Goal: Information Seeking & Learning: Learn about a topic

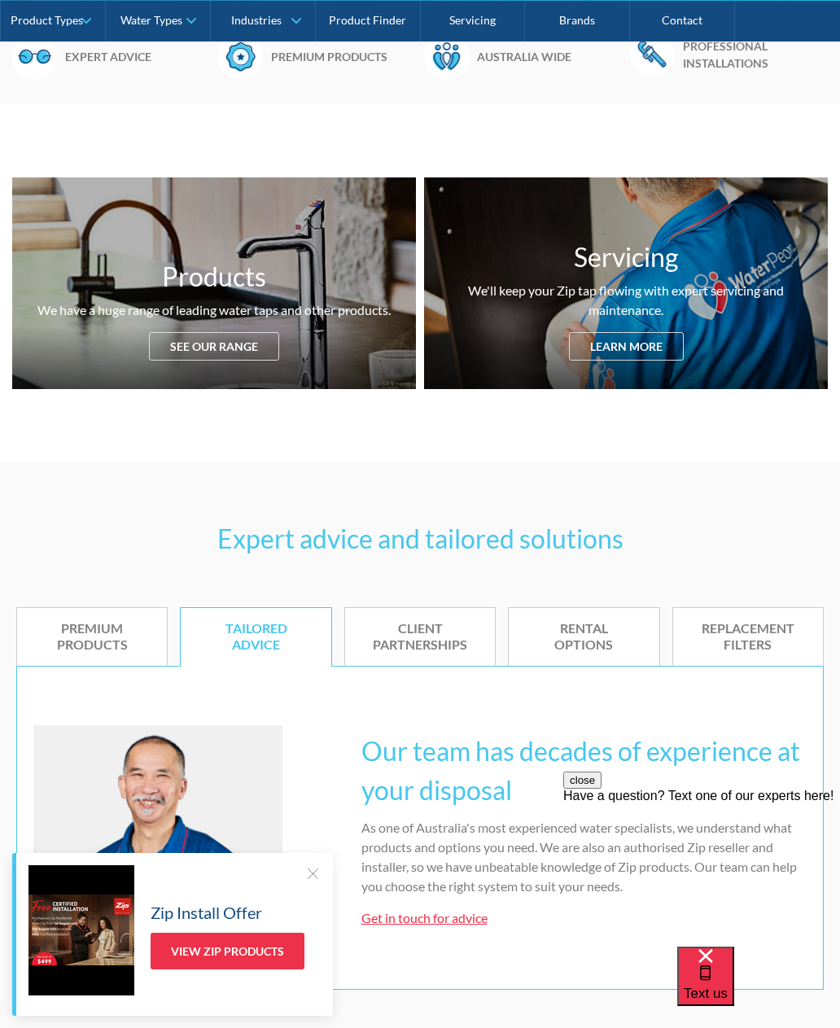
scroll to position [525, 0]
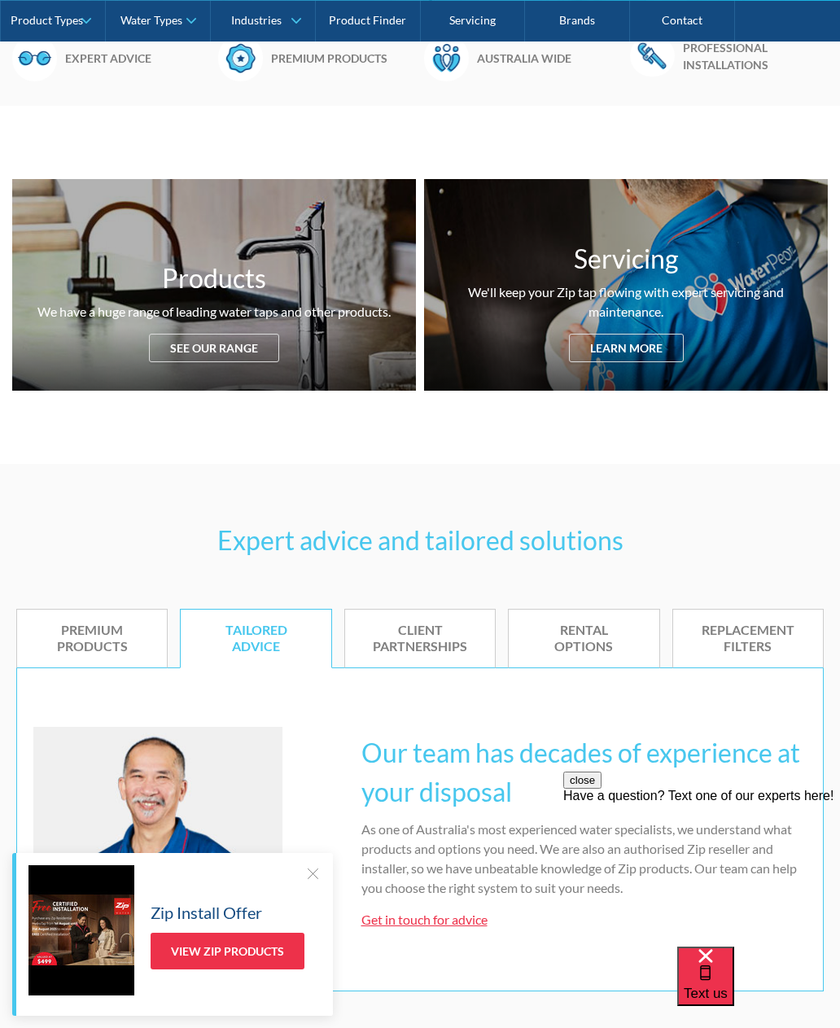
click at [87, 22] on link "Product Types" at bounding box center [53, 20] width 104 height 41
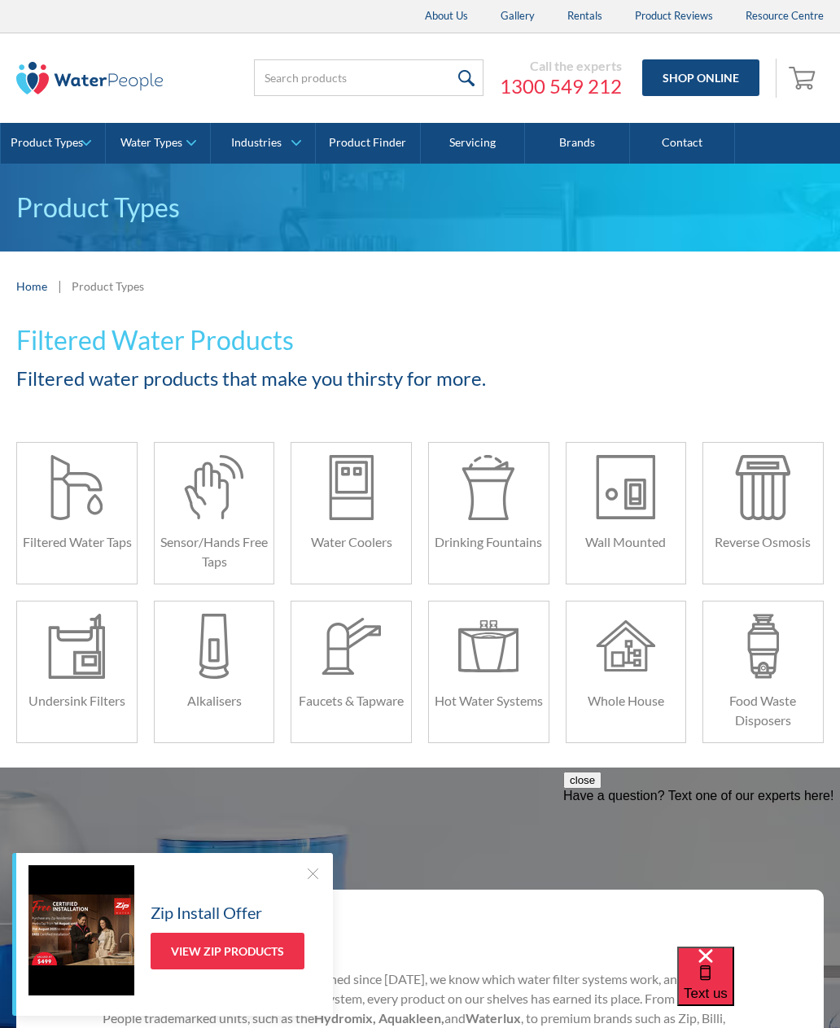
click at [83, 673] on div at bounding box center [76, 646] width 59 height 65
click at [496, 676] on div at bounding box center [488, 646] width 59 height 65
click at [339, 507] on div at bounding box center [351, 487] width 59 height 65
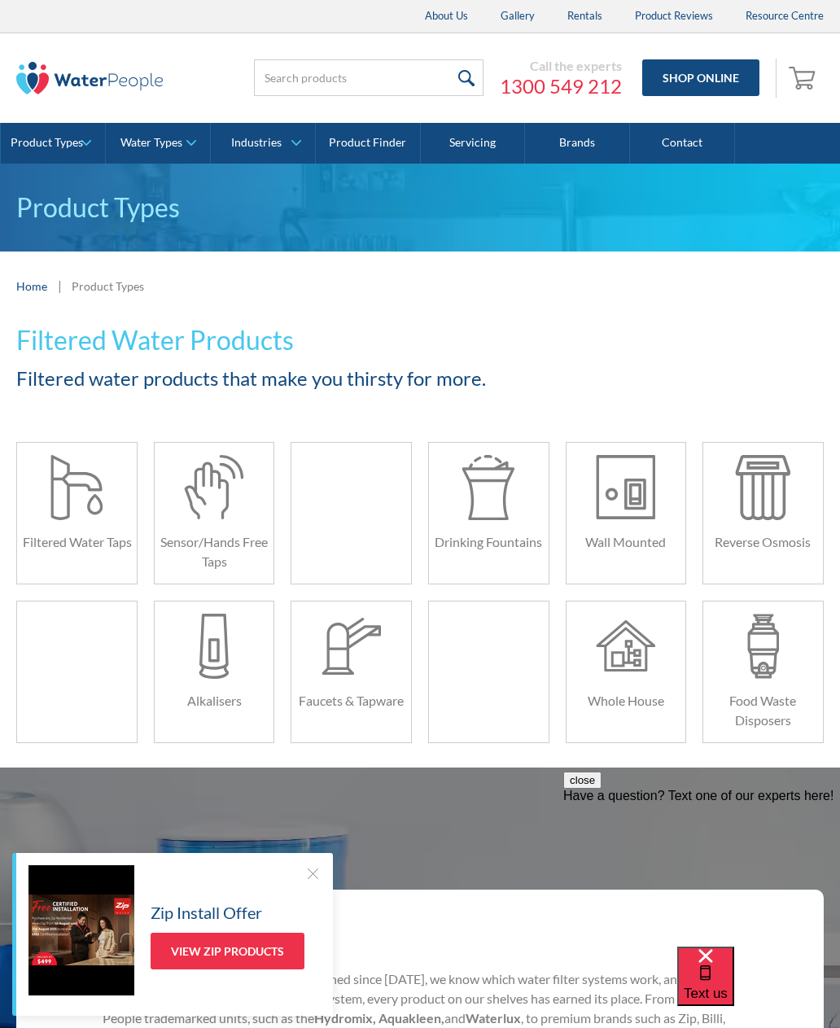
click at [81, 498] on div at bounding box center [76, 487] width 59 height 65
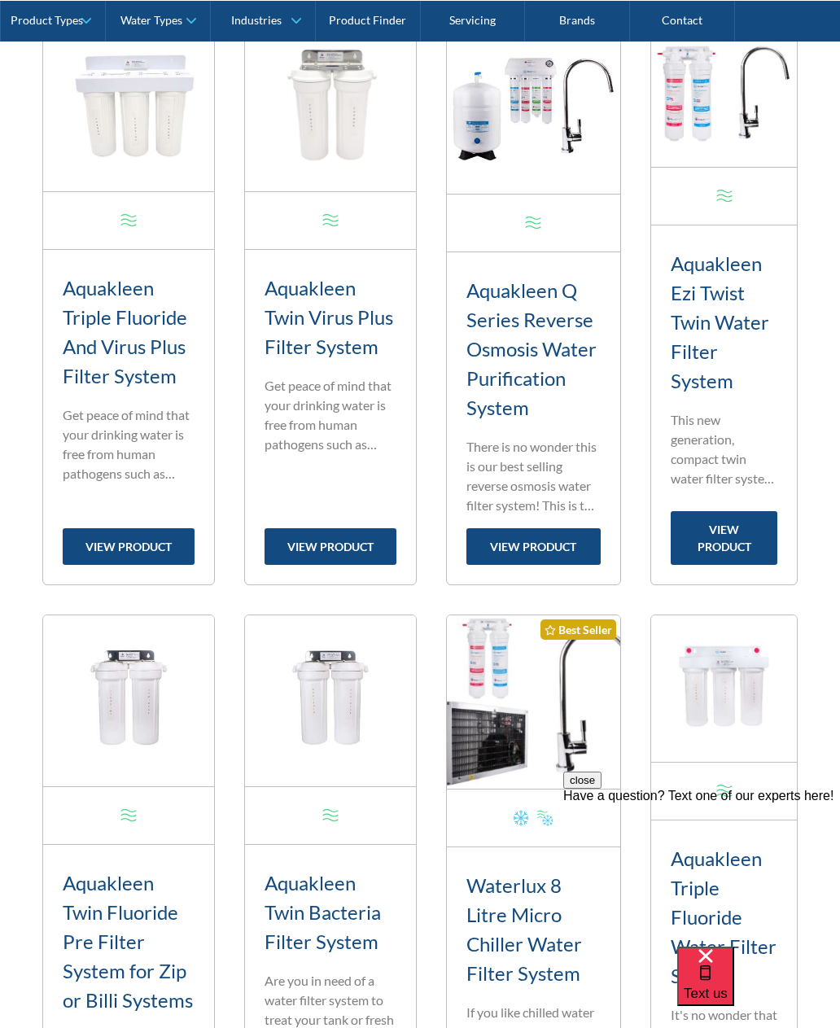
scroll to position [682, 0]
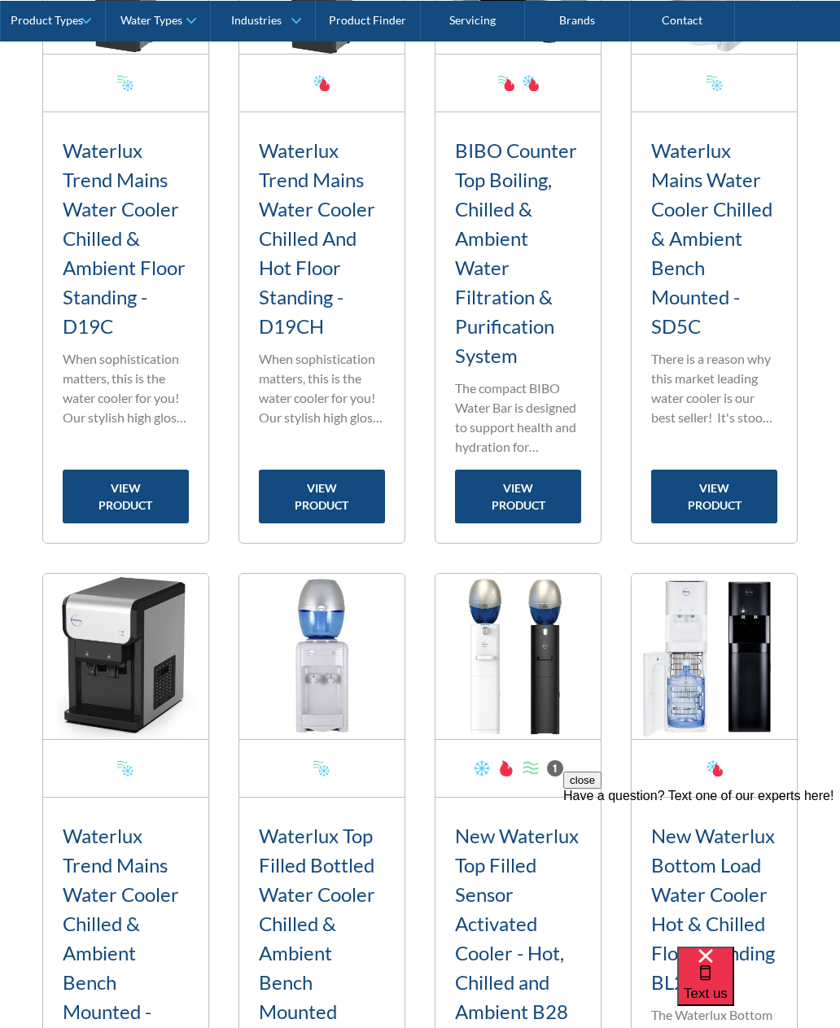
scroll to position [1404, 0]
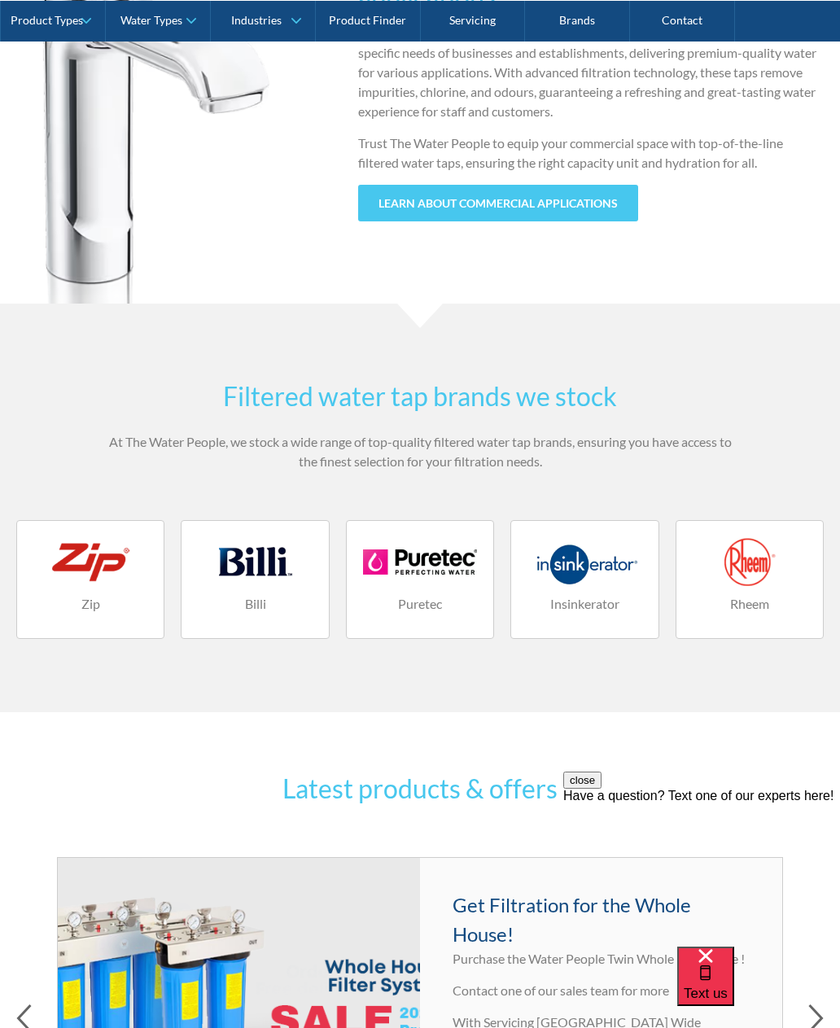
scroll to position [1707, 0]
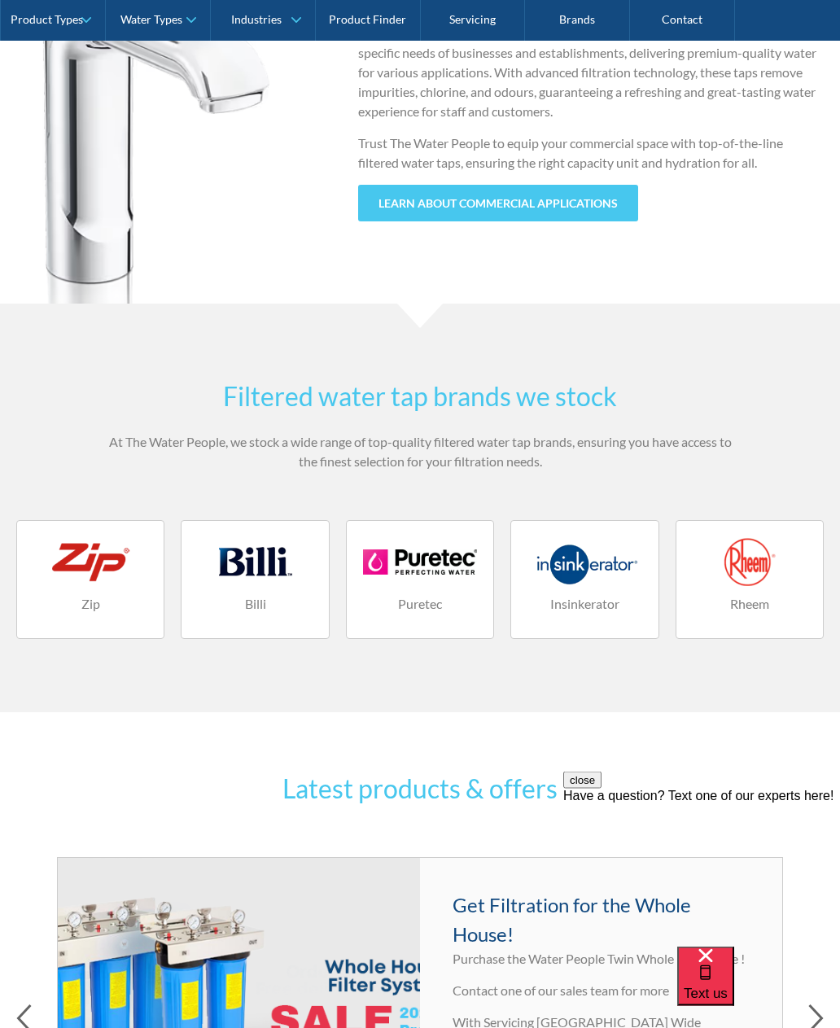
click at [76, 570] on div at bounding box center [90, 562] width 114 height 49
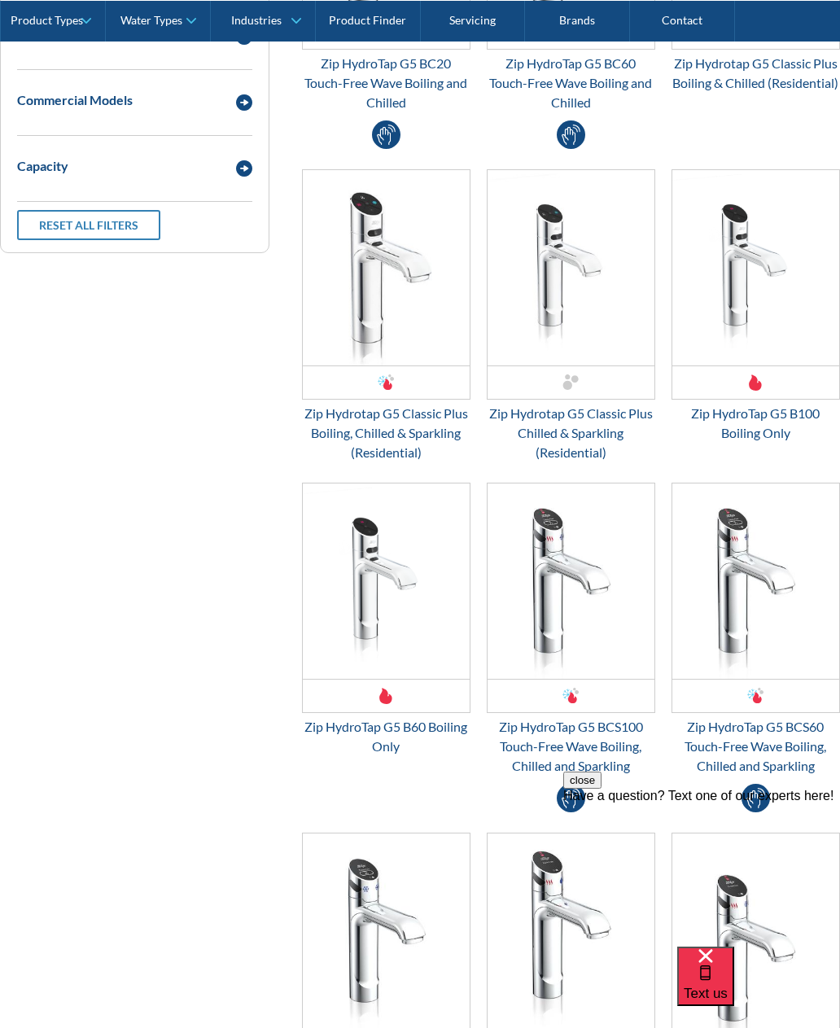
scroll to position [995, 0]
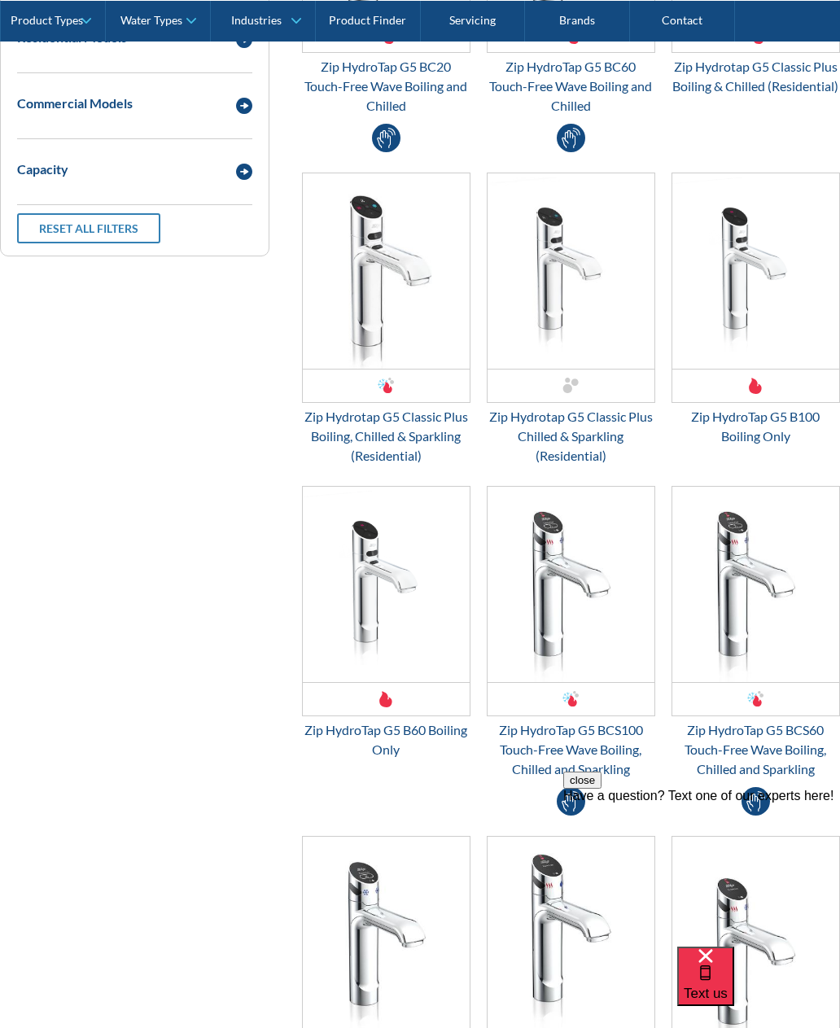
click at [393, 296] on img "Email Form 3" at bounding box center [386, 270] width 167 height 195
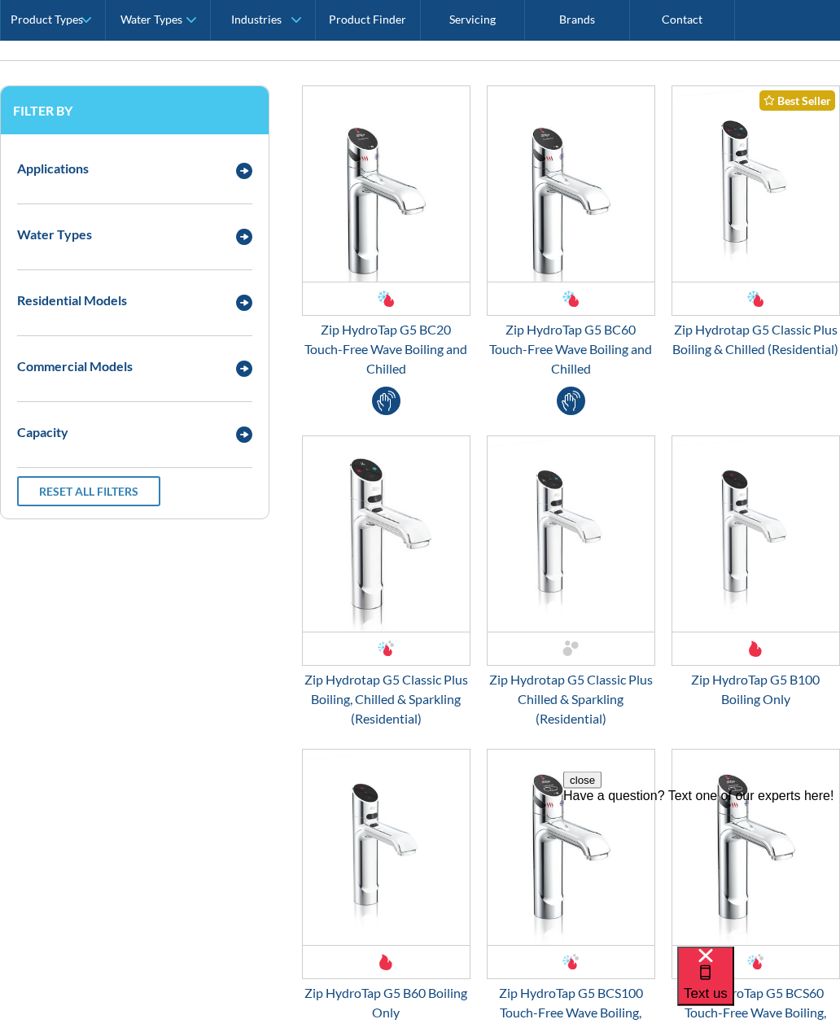
scroll to position [766, 0]
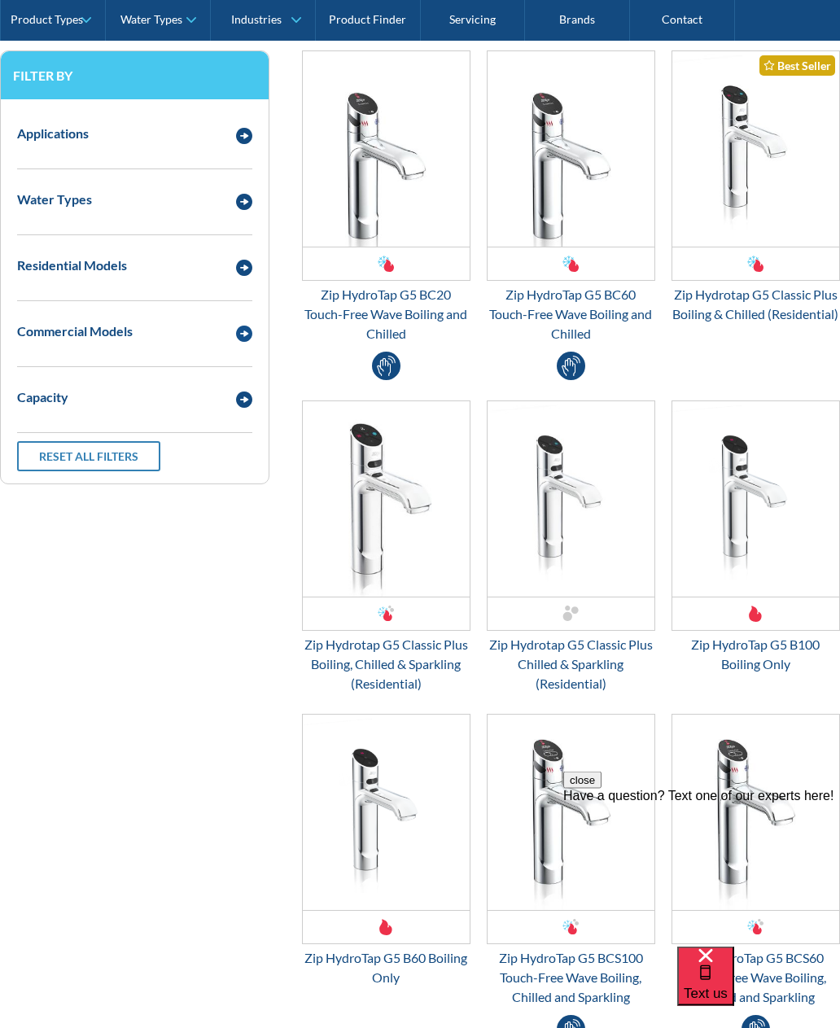
click at [239, 333] on img "Email Form 3" at bounding box center [244, 335] width 16 height 16
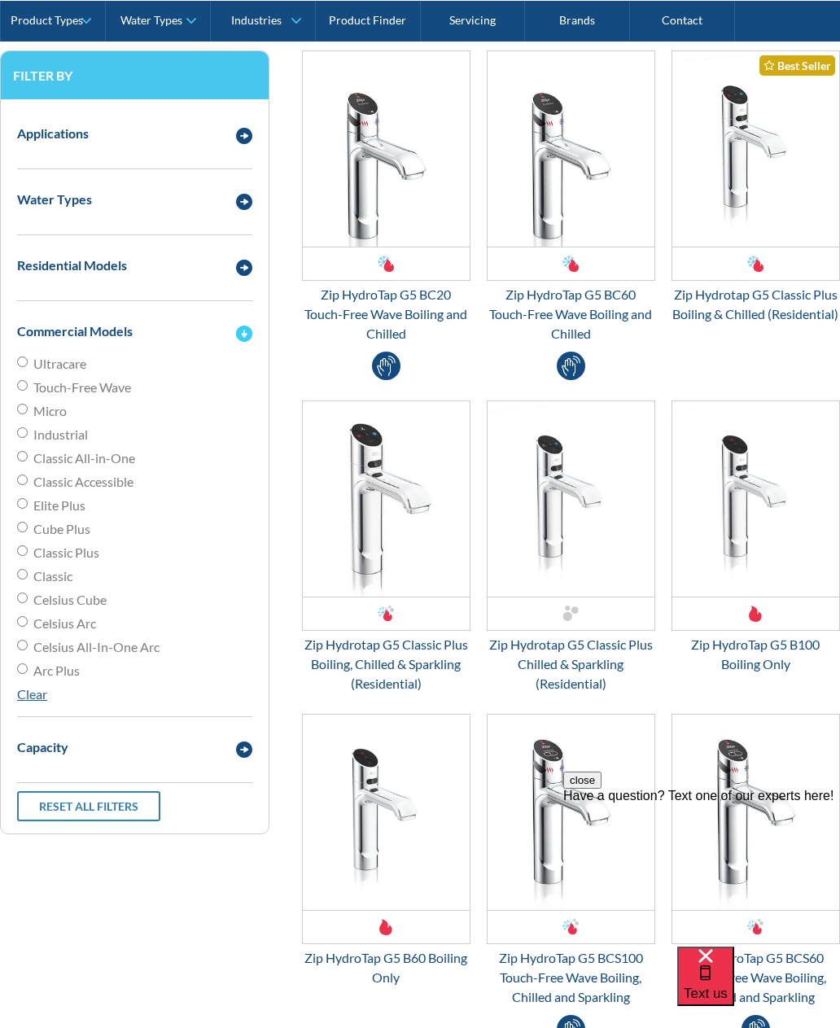
click at [240, 261] on img "Email Form 3" at bounding box center [244, 268] width 16 height 16
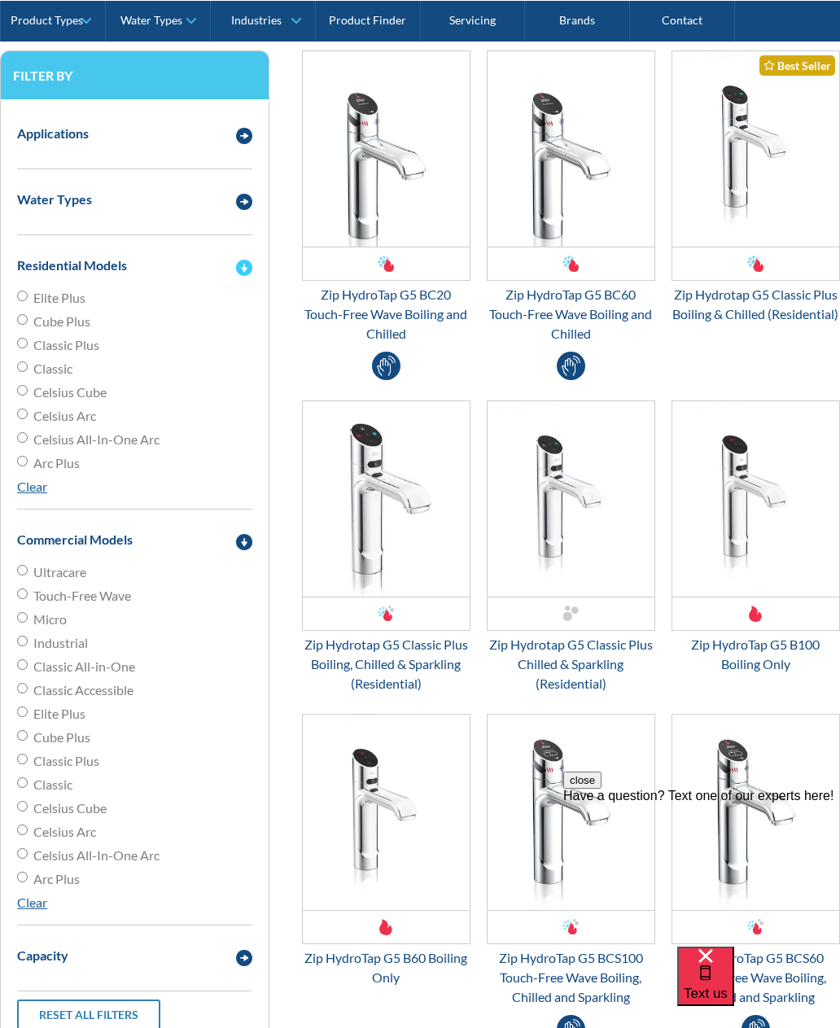
click at [24, 344] on input "Classic Plus" at bounding box center [22, 343] width 11 height 11
radio input "true"
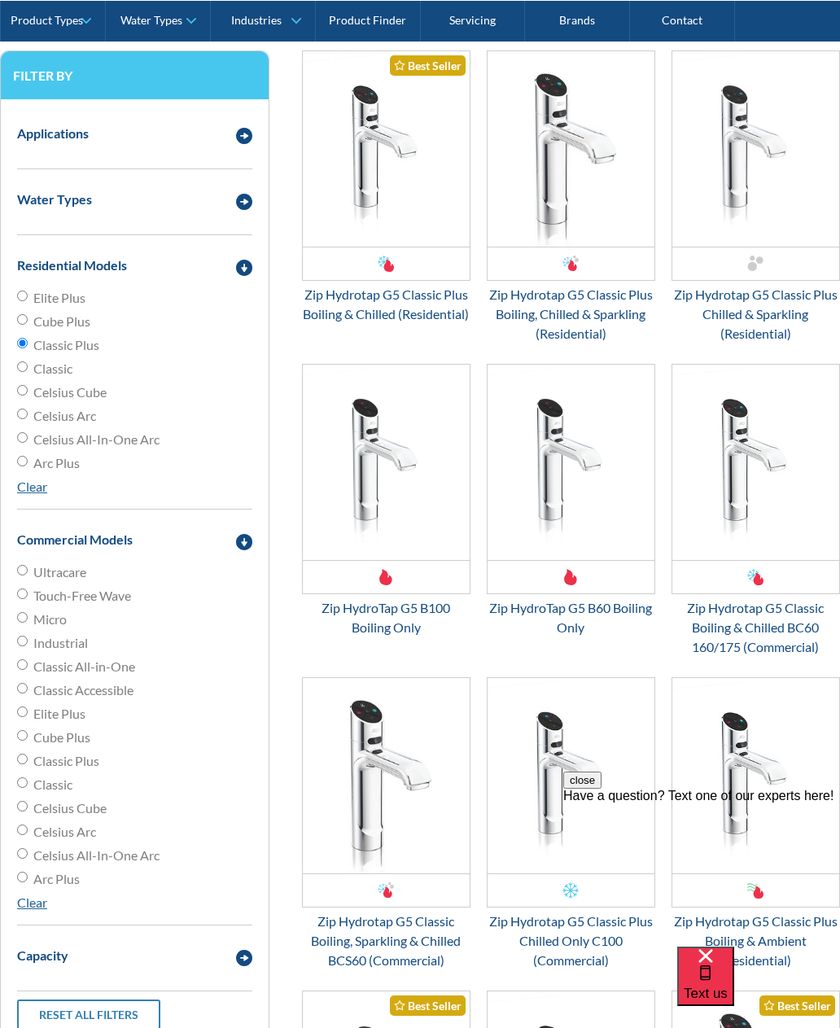
click at [22, 295] on input "Elite Plus" at bounding box center [22, 296] width 11 height 11
radio input "true"
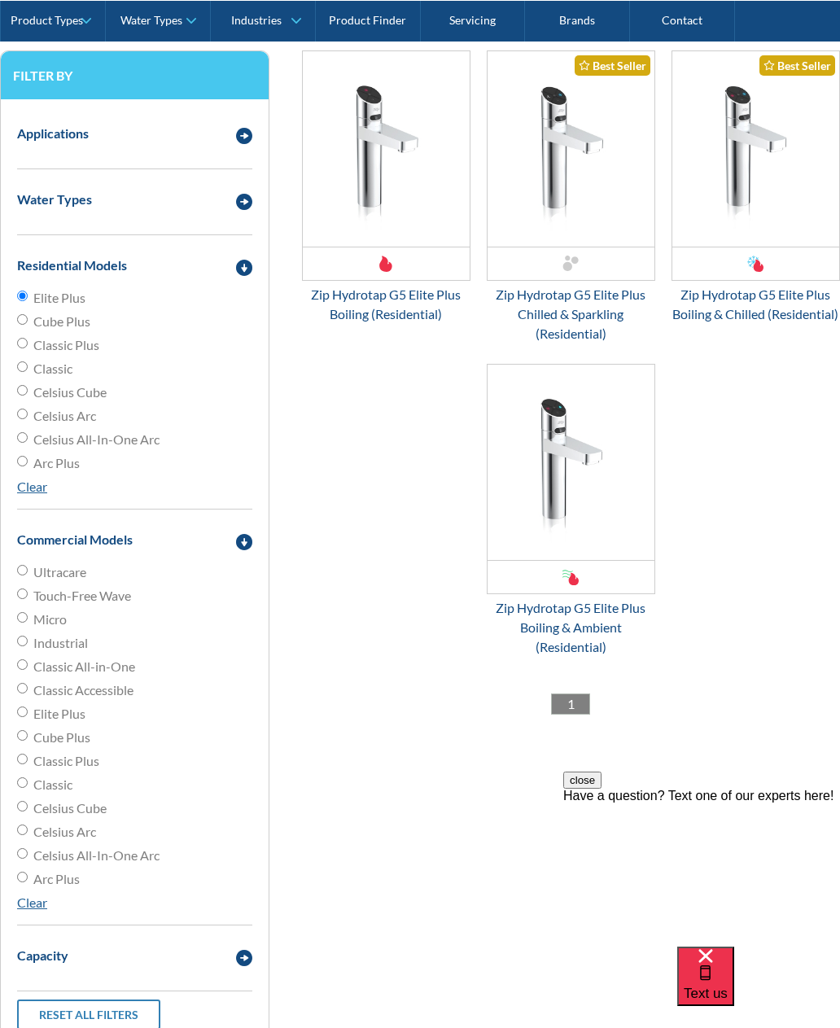
click at [28, 320] on input "Cube Plus" at bounding box center [22, 319] width 11 height 11
radio input "true"
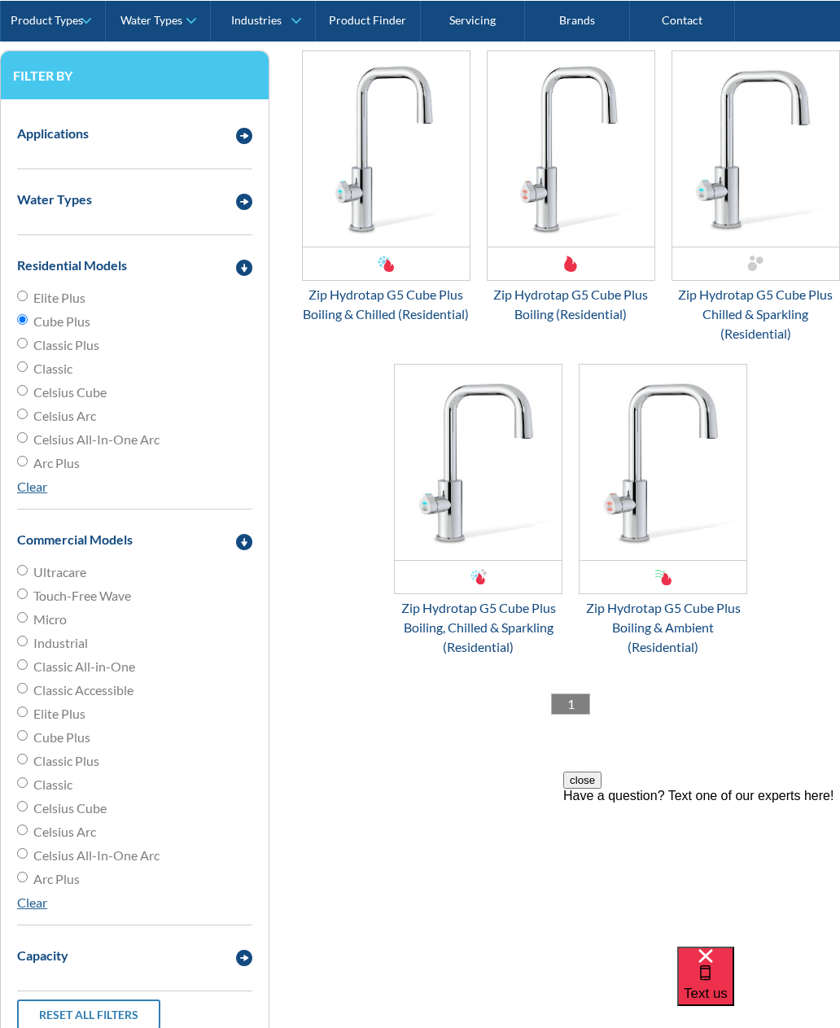
click at [24, 349] on input "Classic Plus" at bounding box center [22, 343] width 11 height 11
radio input "true"
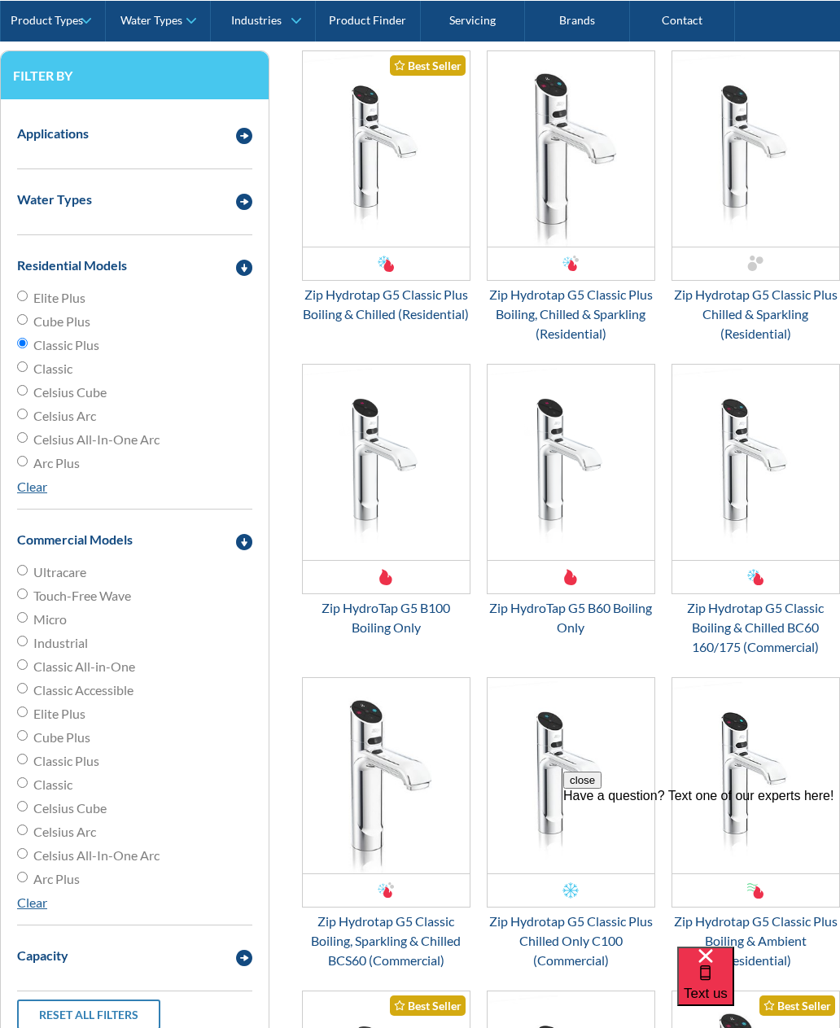
click at [28, 370] on input "Classic" at bounding box center [22, 367] width 11 height 11
radio input "true"
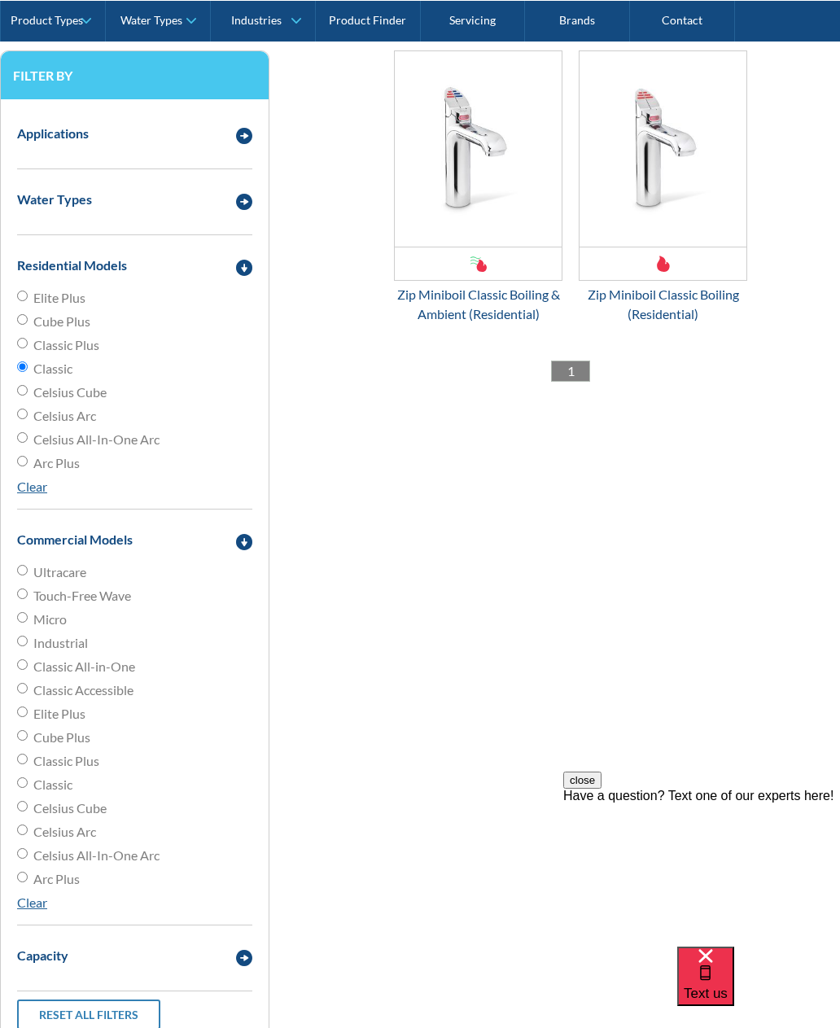
click at [28, 392] on input "Celsius Cube" at bounding box center [22, 390] width 11 height 11
radio input "true"
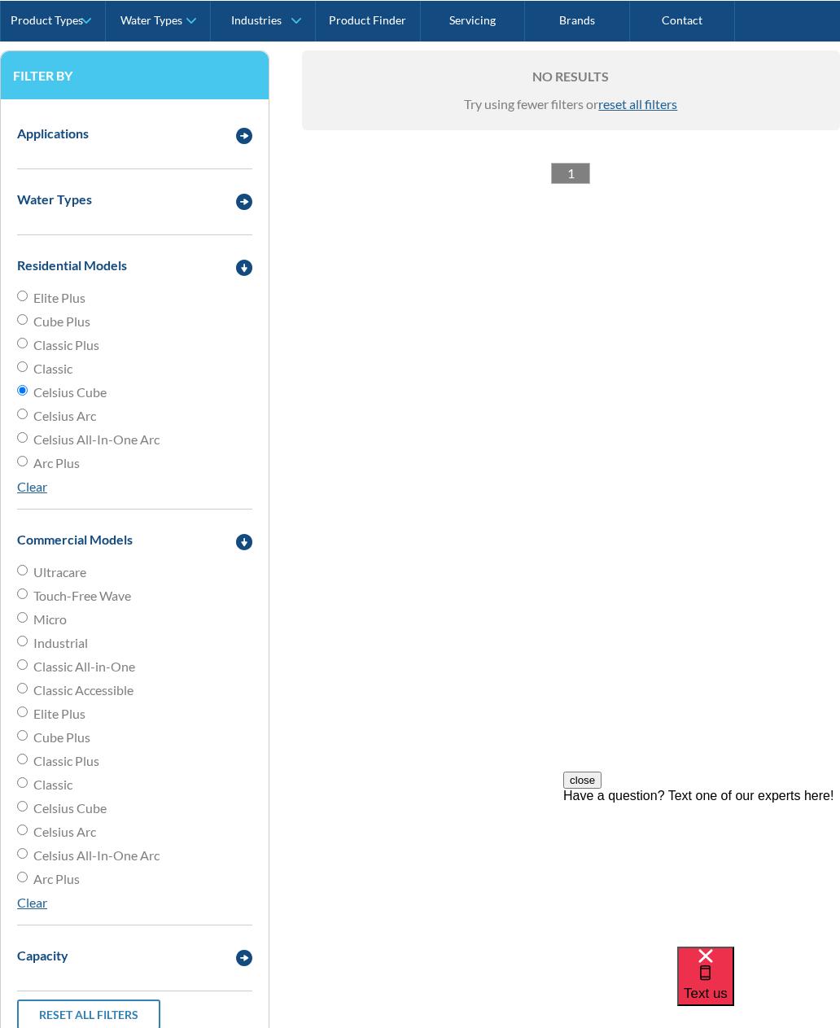
click at [28, 411] on input "Celsius Arc" at bounding box center [22, 414] width 11 height 11
radio input "true"
click at [24, 442] on input "Celsius All-In-One Arc" at bounding box center [22, 437] width 11 height 11
radio input "true"
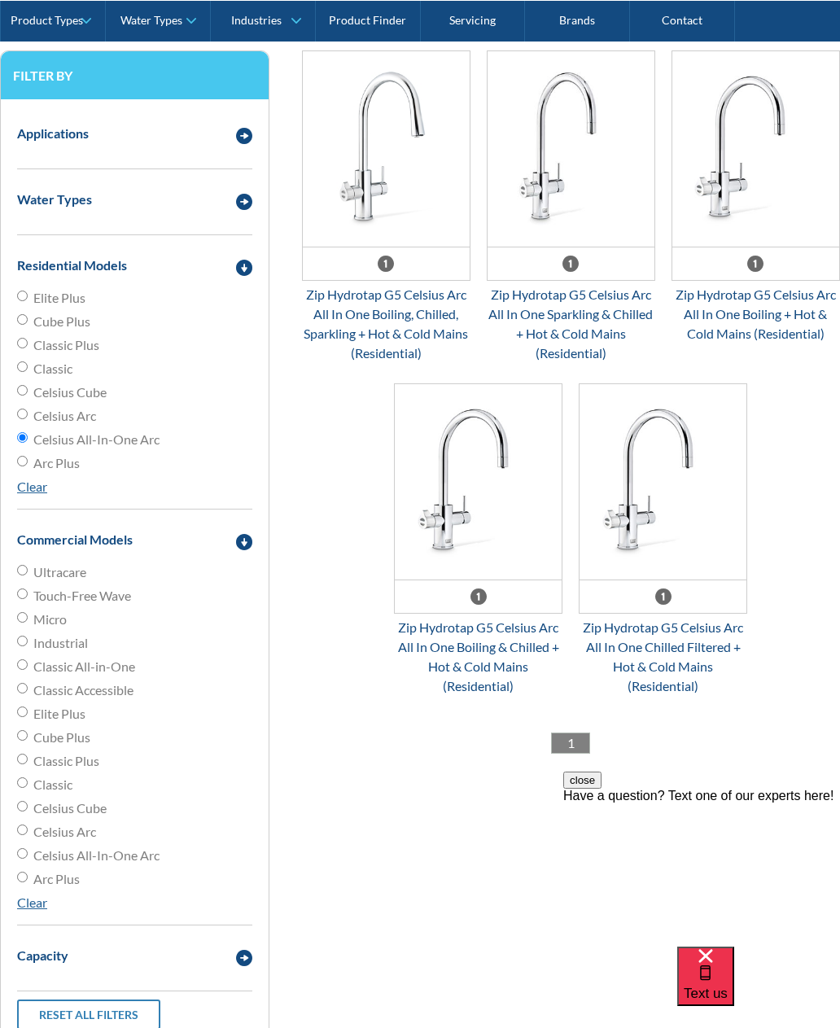
click at [391, 280] on link "H57783 $ 0.00 OFFER: Fits Most Brands New Product Best Seller Zip Hydrotap G5 C…" at bounding box center [386, 206] width 169 height 313
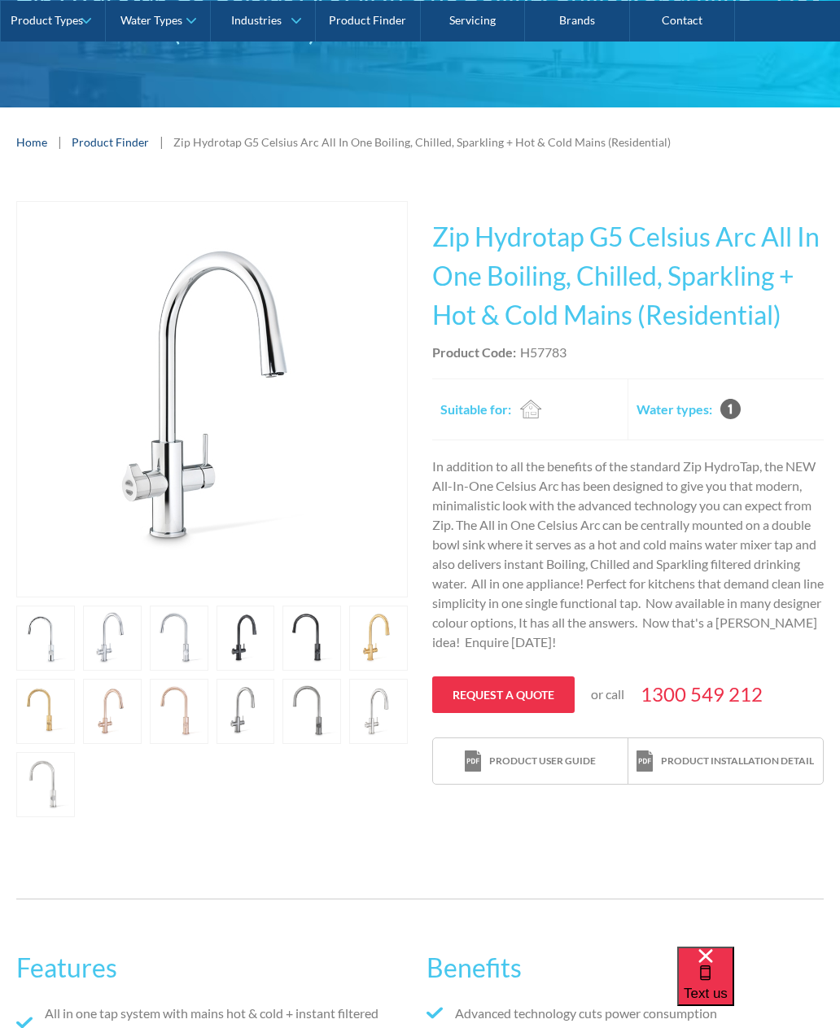
scroll to position [204, 0]
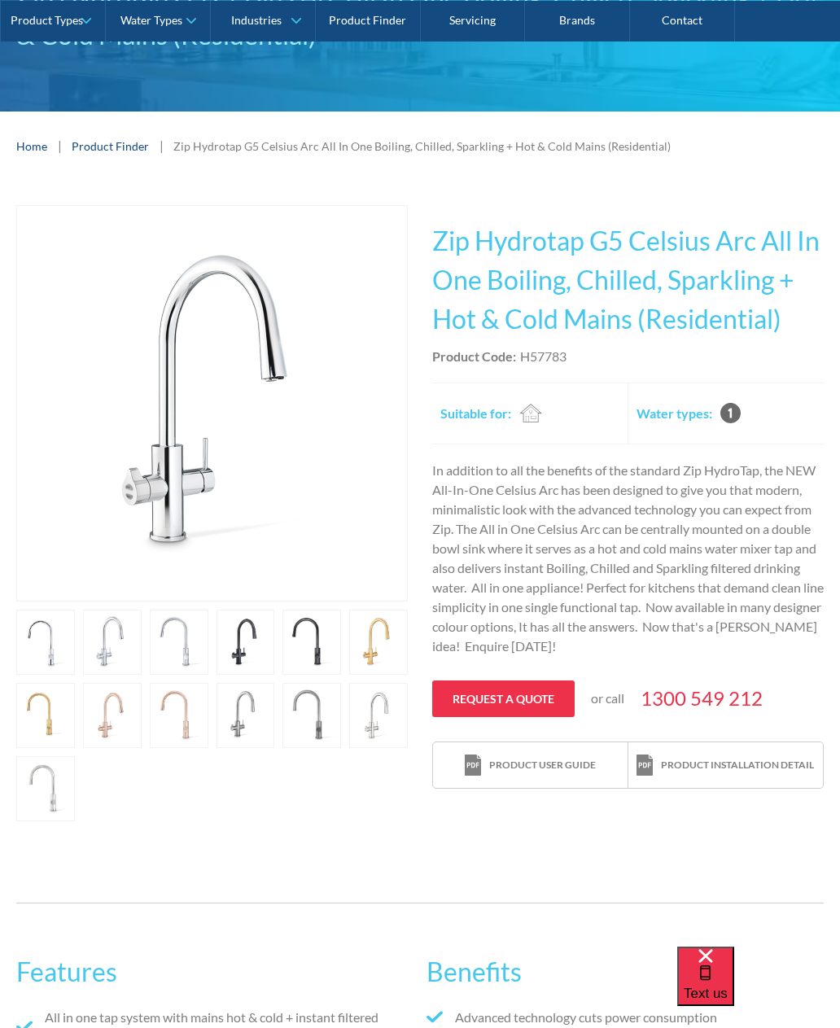
click at [75, 652] on link "open lightbox" at bounding box center [45, 642] width 59 height 65
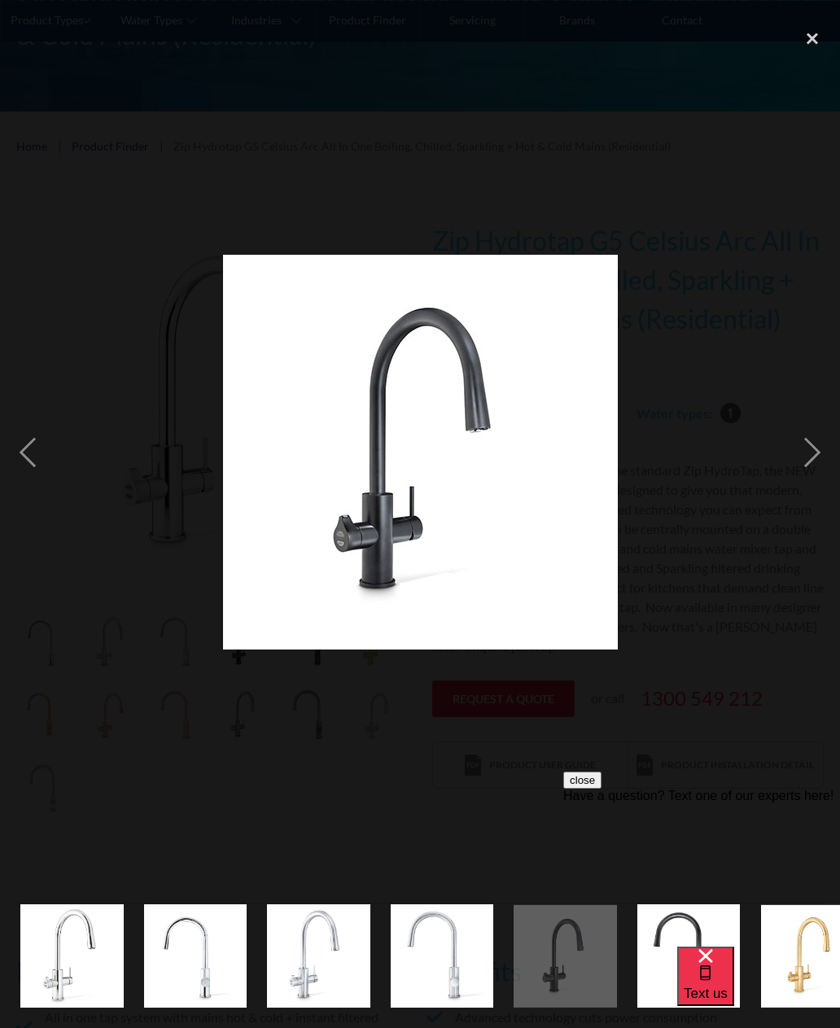
scroll to position [0, 0]
click at [812, 481] on div "next image" at bounding box center [812, 452] width 55 height 864
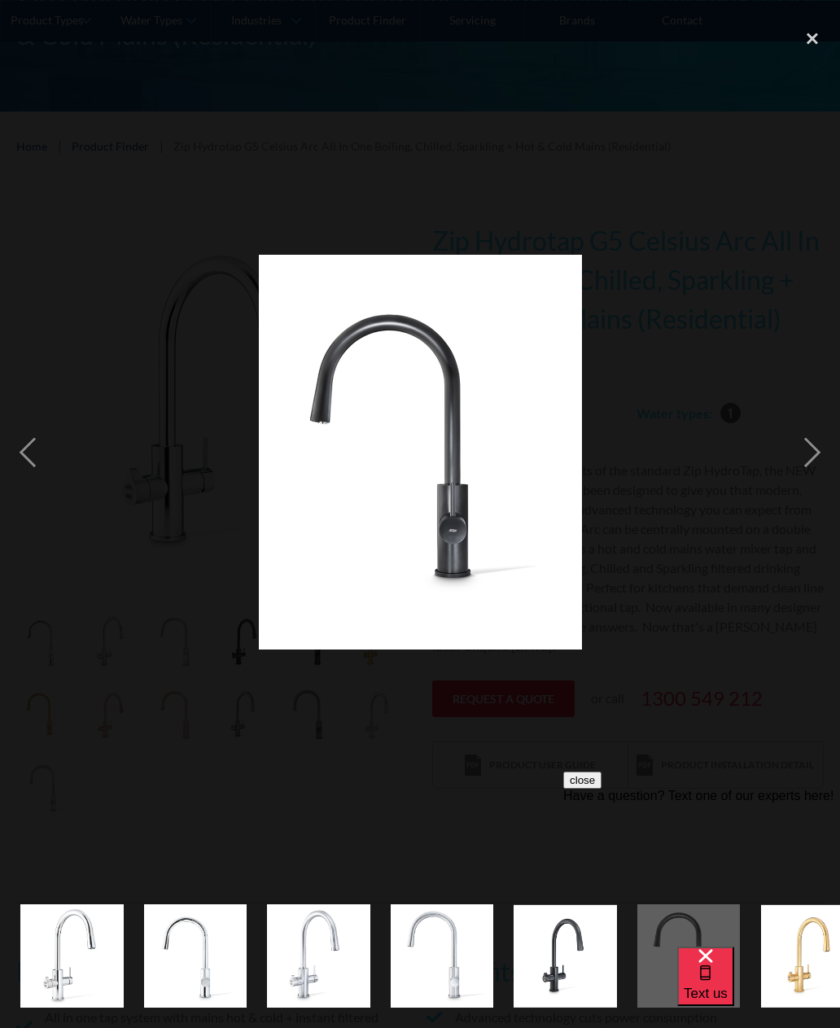
click at [804, 483] on div "next image" at bounding box center [812, 452] width 55 height 864
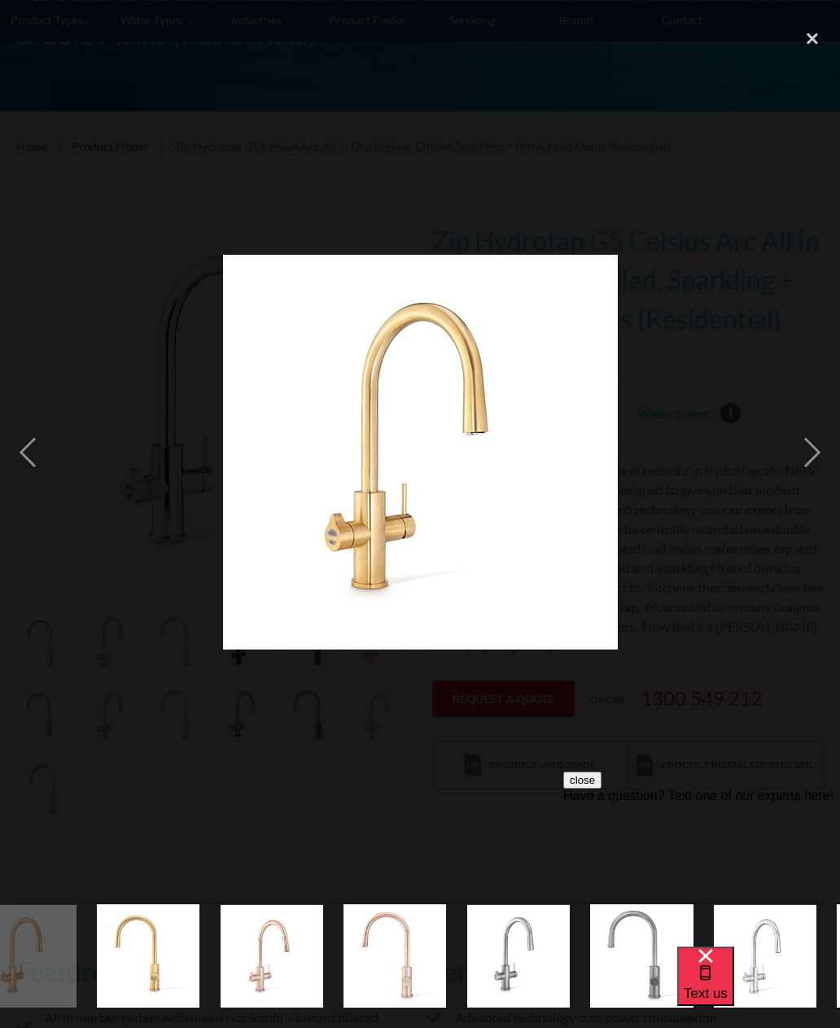
scroll to position [0, 790]
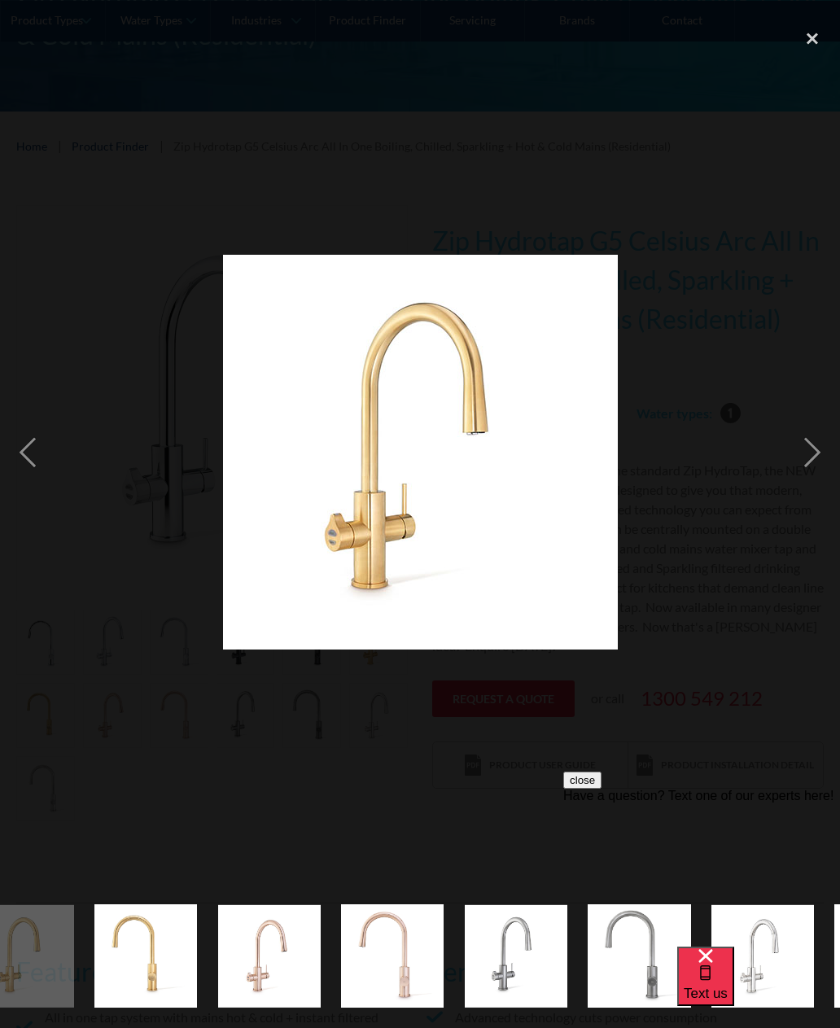
click at [817, 477] on div "next image" at bounding box center [812, 452] width 55 height 864
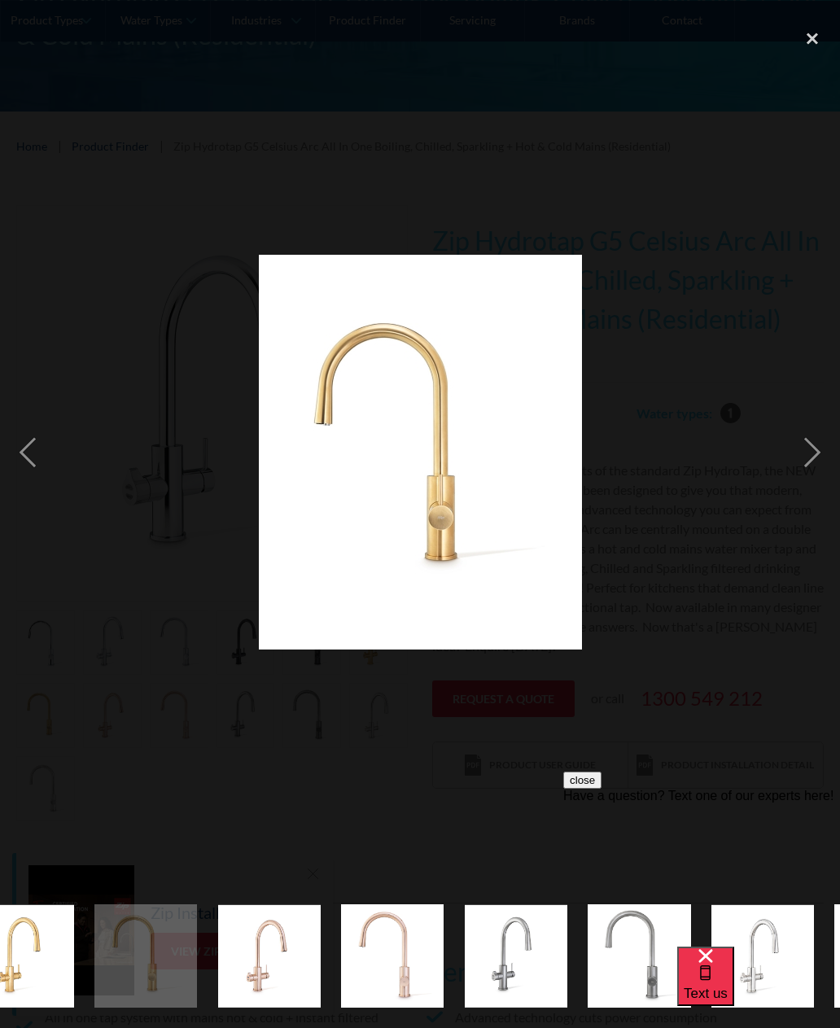
click at [811, 35] on div "close lightbox" at bounding box center [812, 38] width 55 height 36
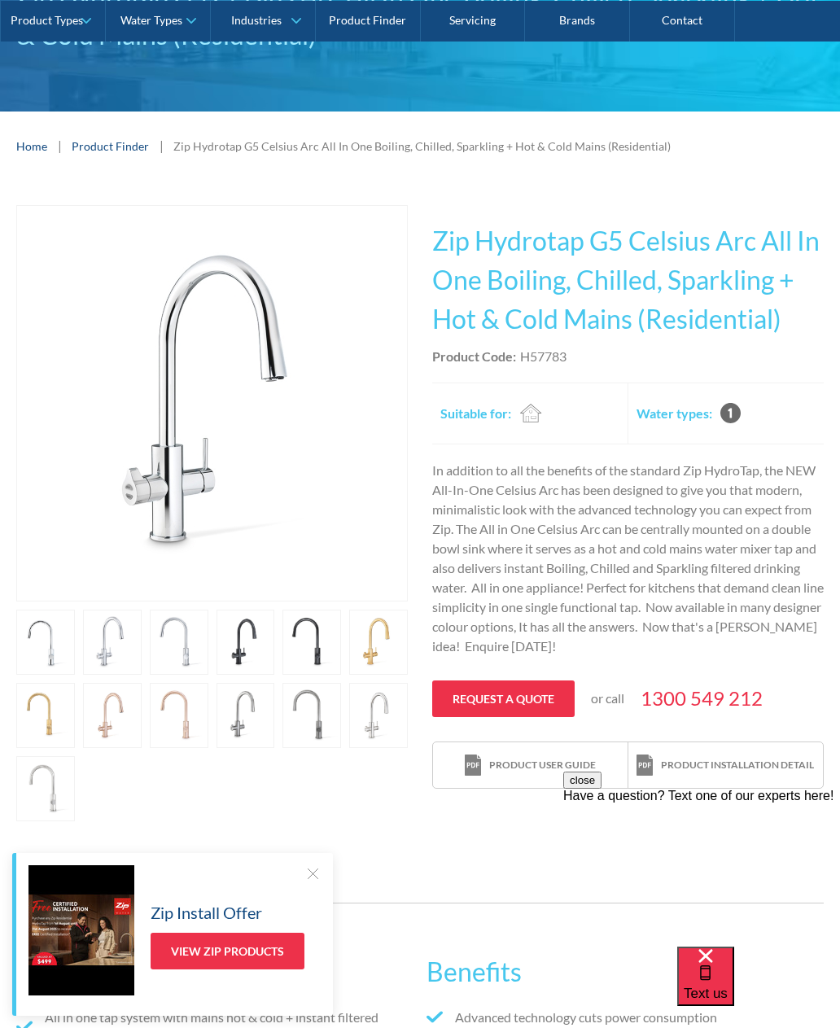
scroll to position [0, 0]
click at [581, 769] on div "Product user guide" at bounding box center [542, 765] width 107 height 15
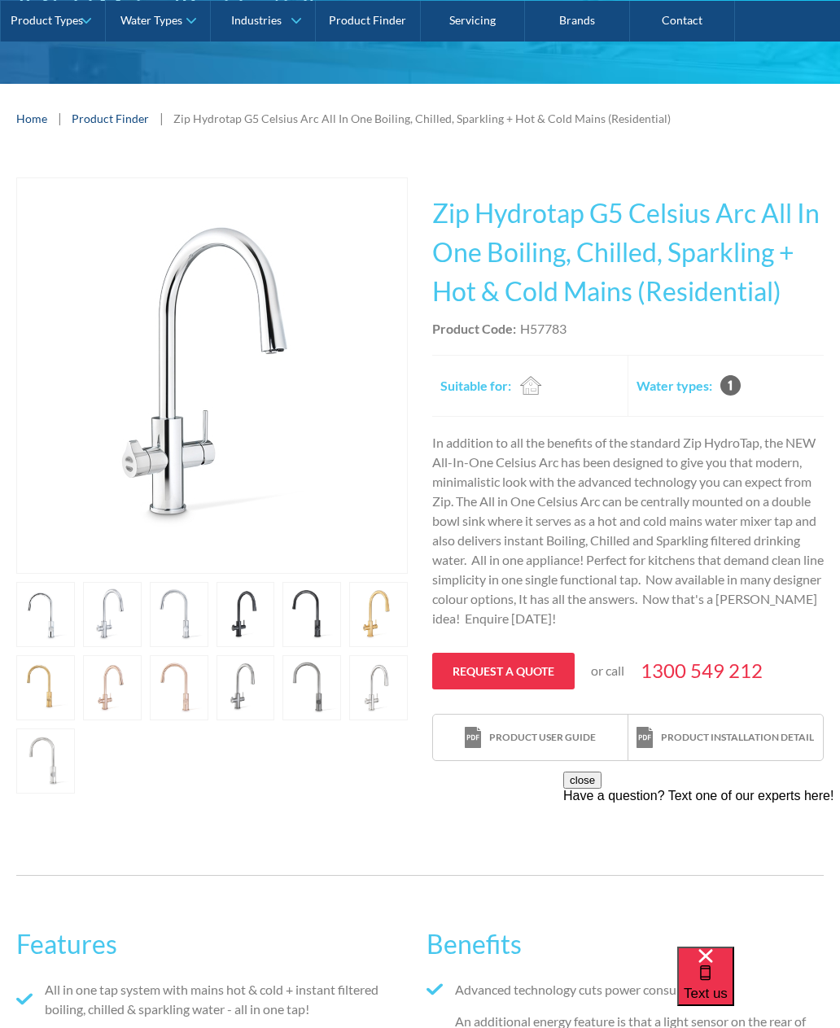
scroll to position [204, 0]
